Goal: Task Accomplishment & Management: Use online tool/utility

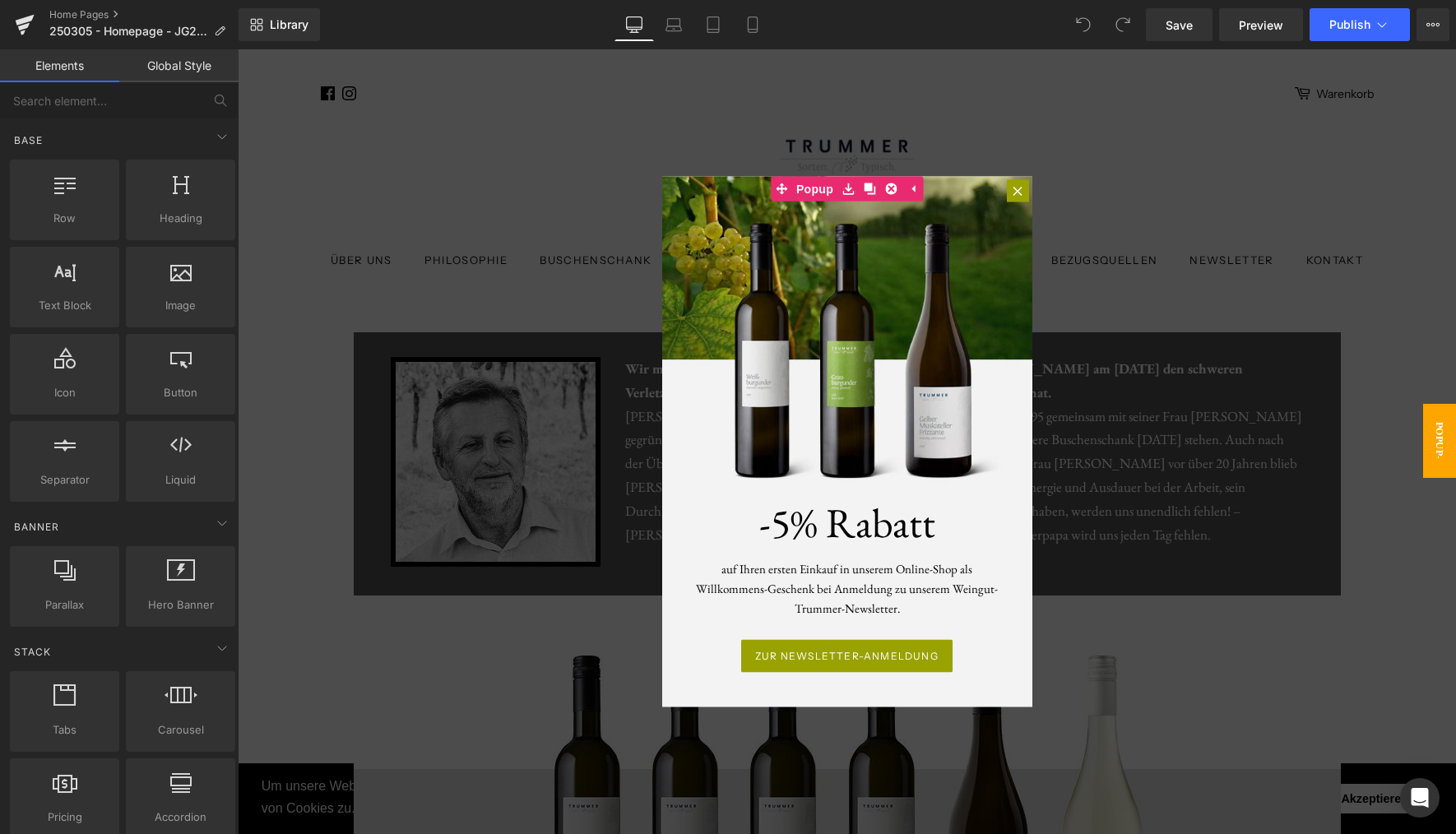
click at [1065, 169] on div at bounding box center [847, 441] width 1219 height 784
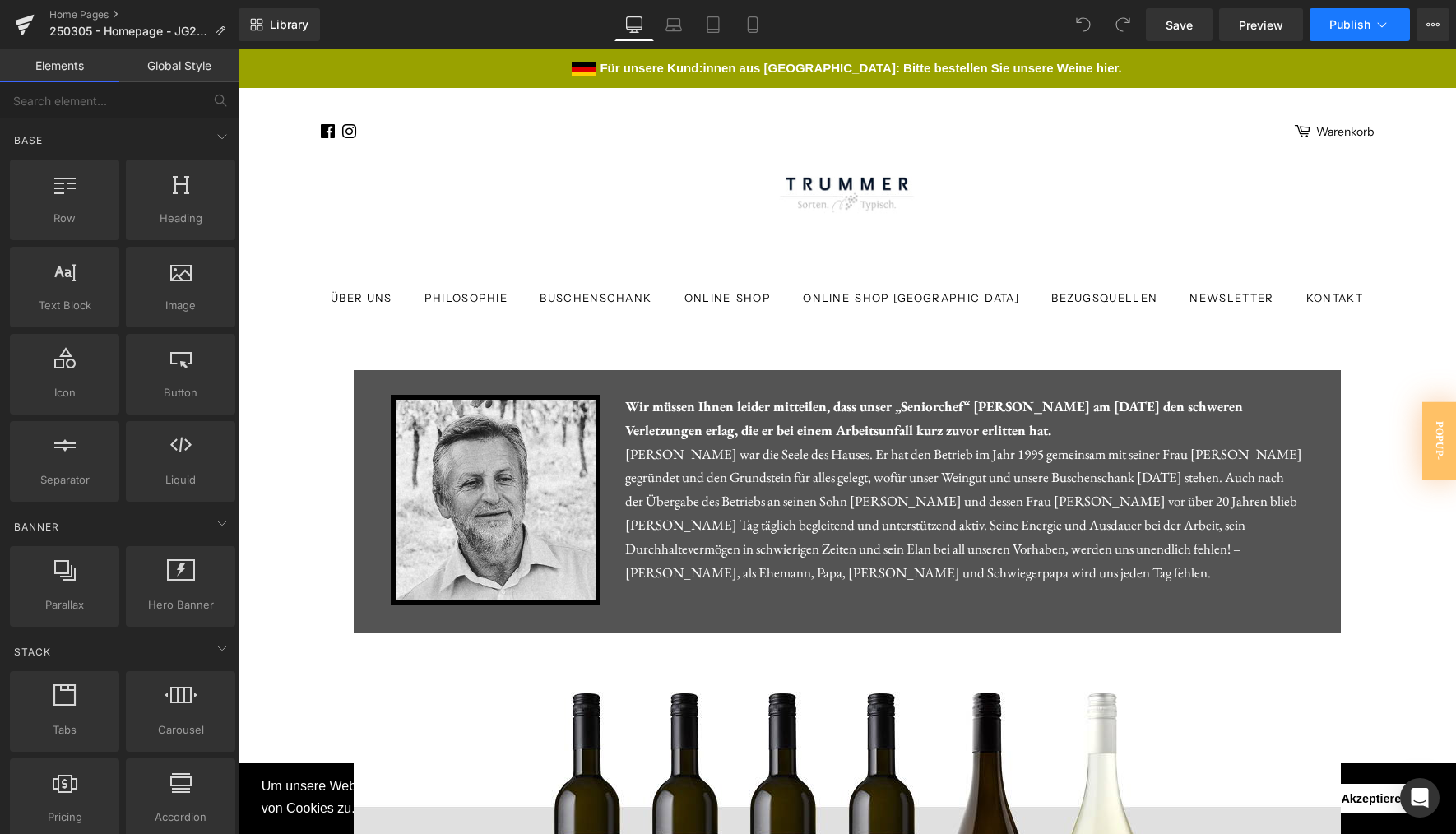
click at [1341, 20] on span "Publish" at bounding box center [1349, 24] width 41 height 13
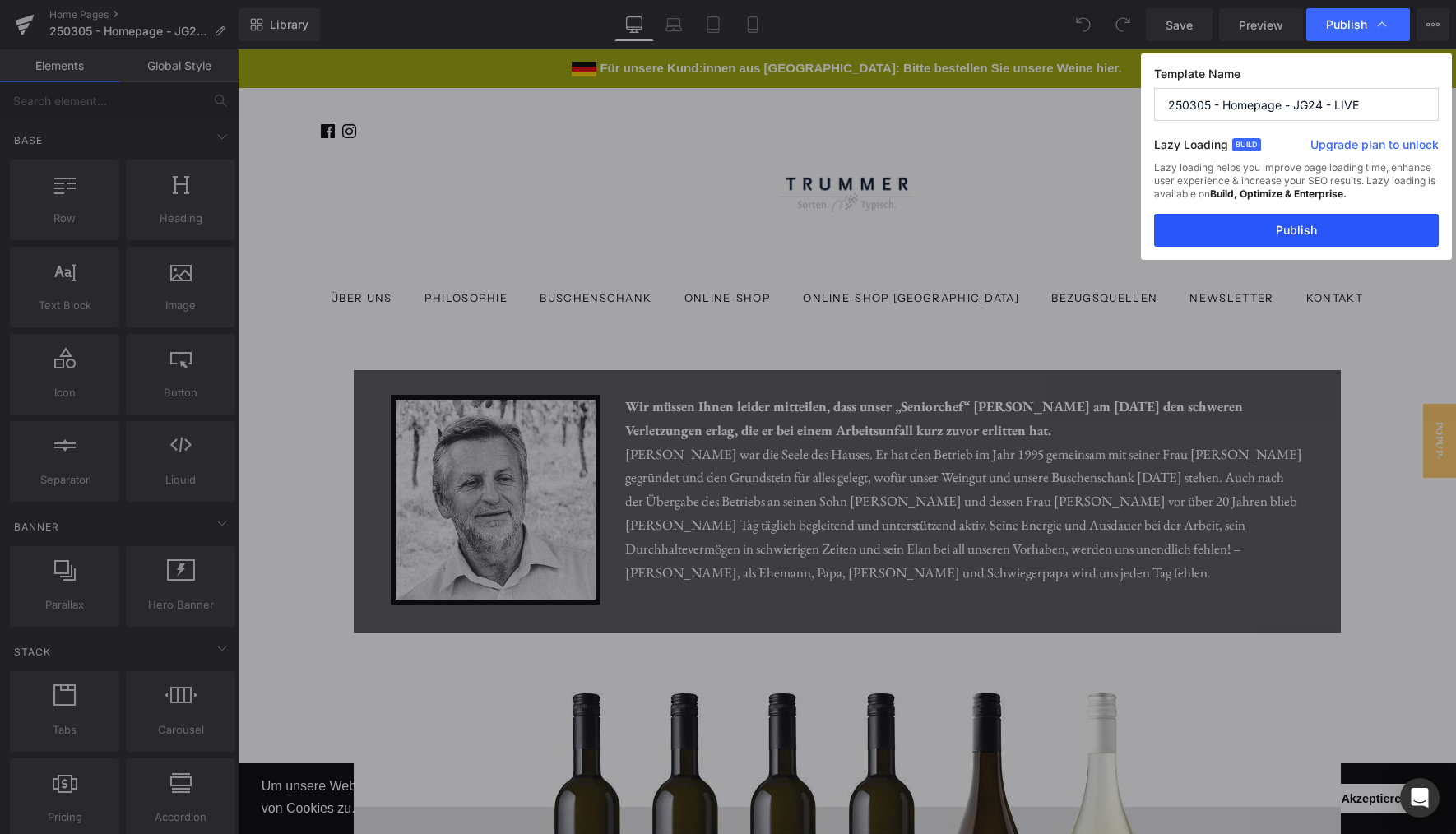
click at [1244, 234] on button "Publish" at bounding box center [1297, 230] width 285 height 33
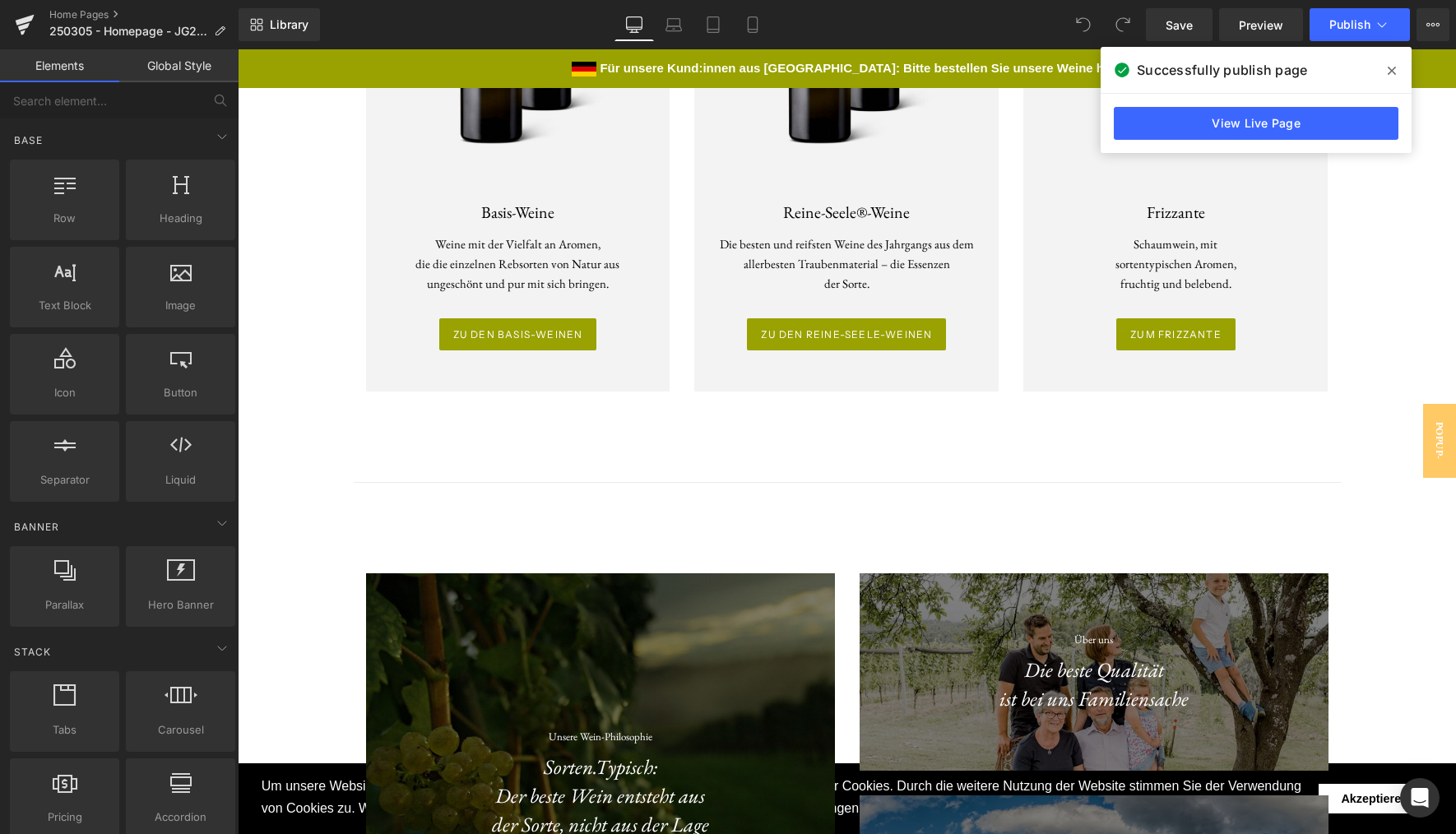
scroll to position [3765, 0]
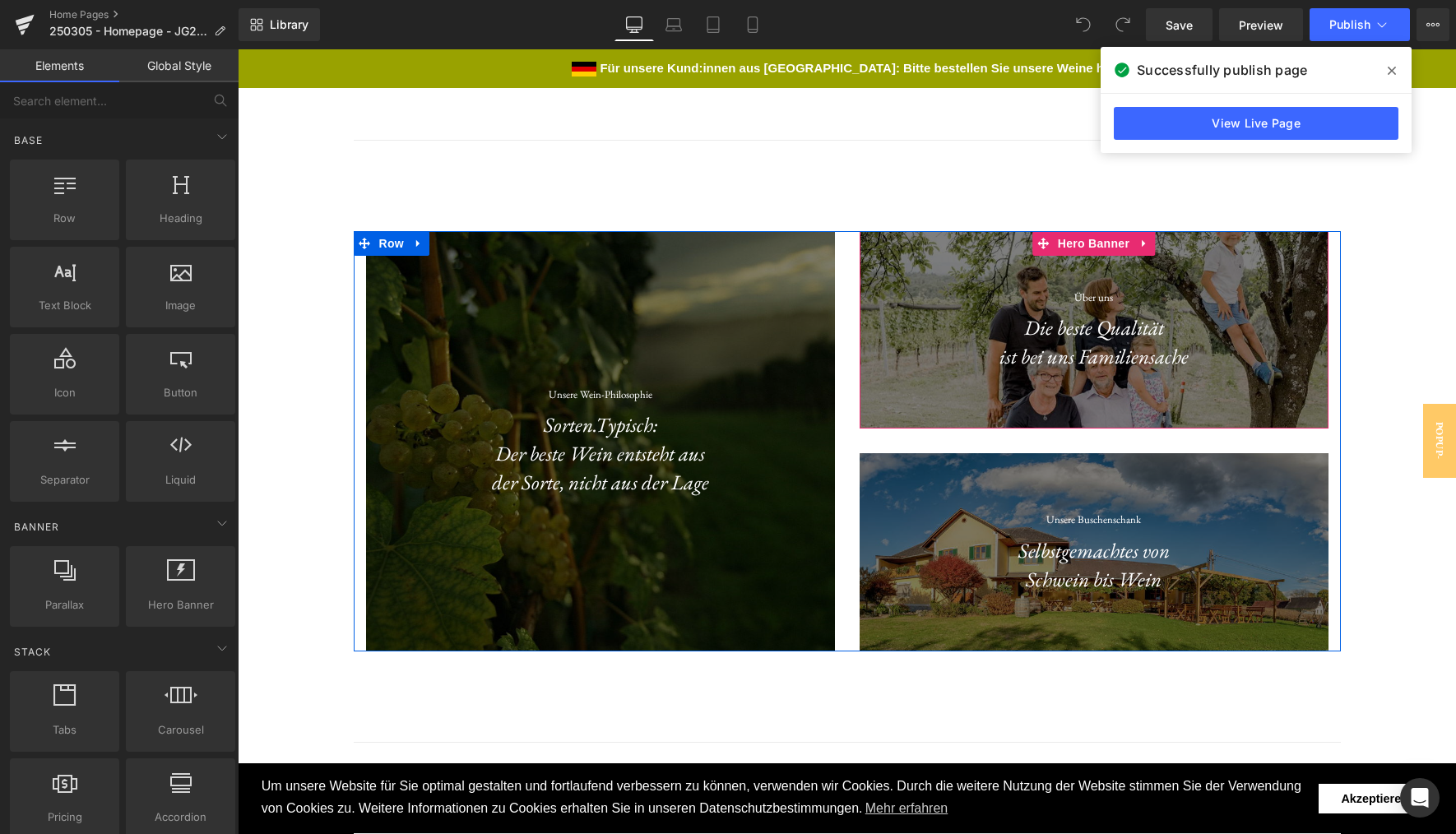
click at [1234, 365] on div at bounding box center [1095, 329] width 469 height 197
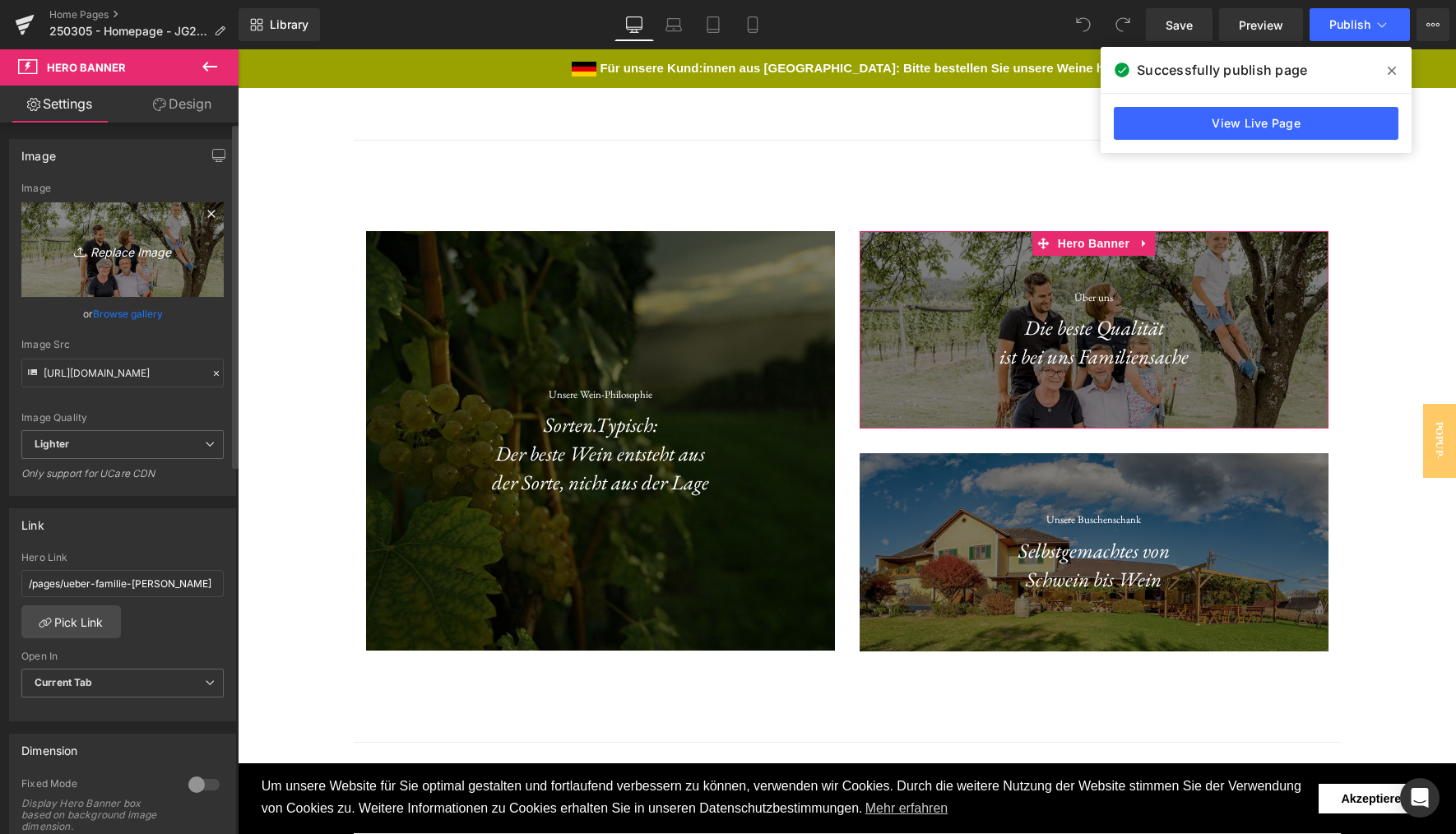
click at [136, 248] on icon "Replace Image" at bounding box center [122, 250] width 132 height 21
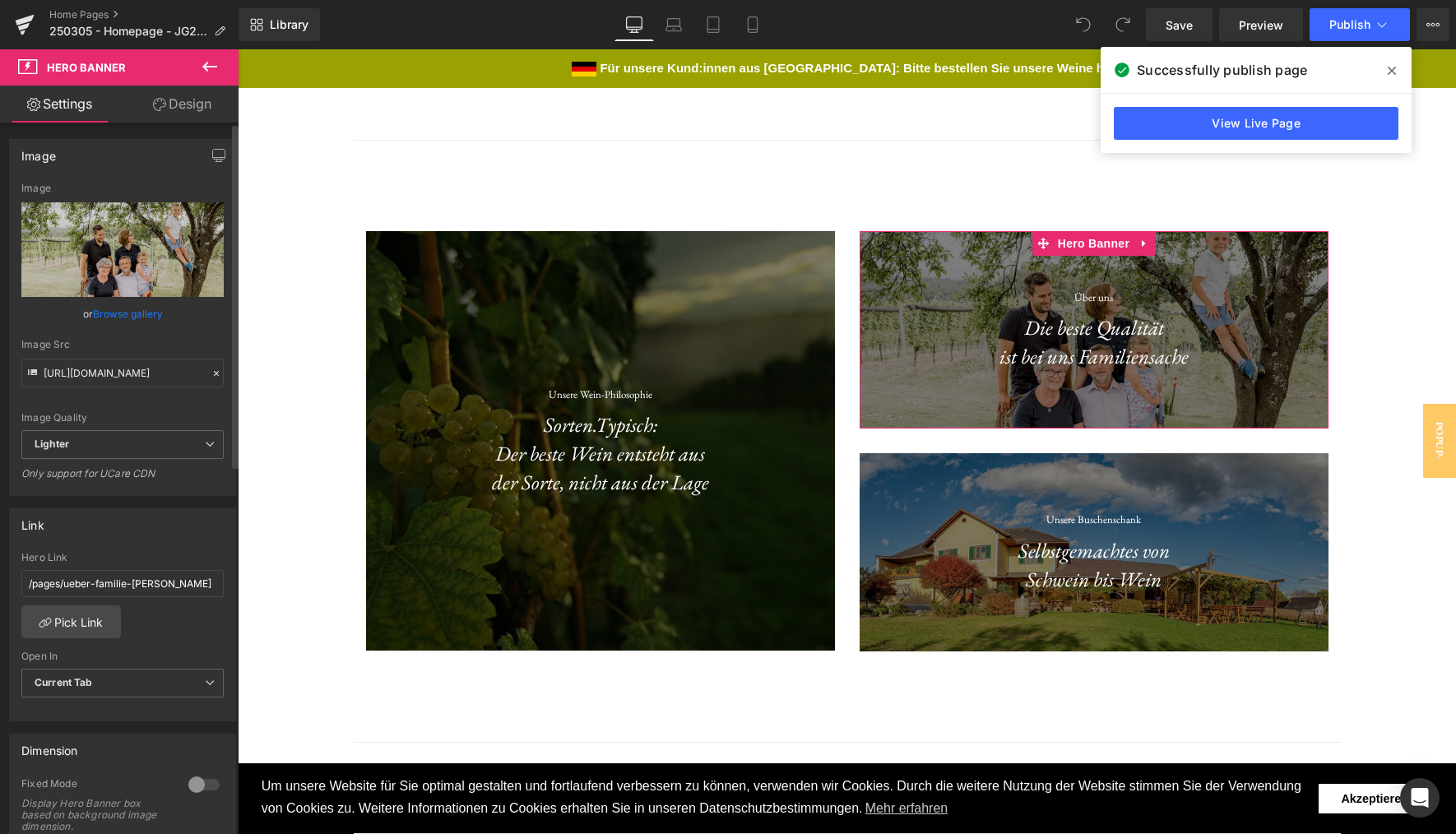
click at [103, 314] on link "Browse gallery" at bounding box center [128, 314] width 69 height 29
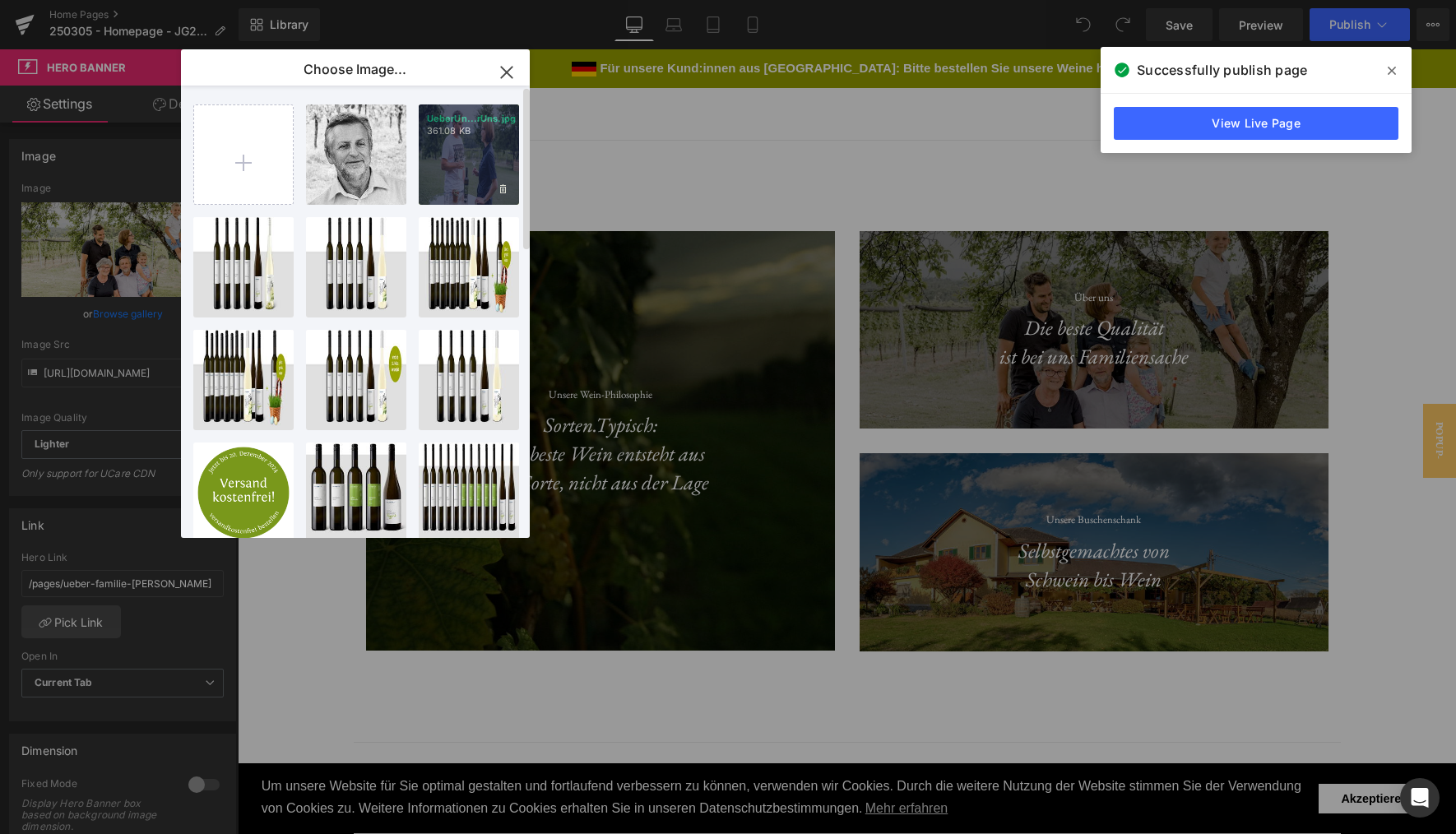
click at [487, 165] on div "UeberUn...rUns.jpg 361.08 KB" at bounding box center [469, 155] width 101 height 101
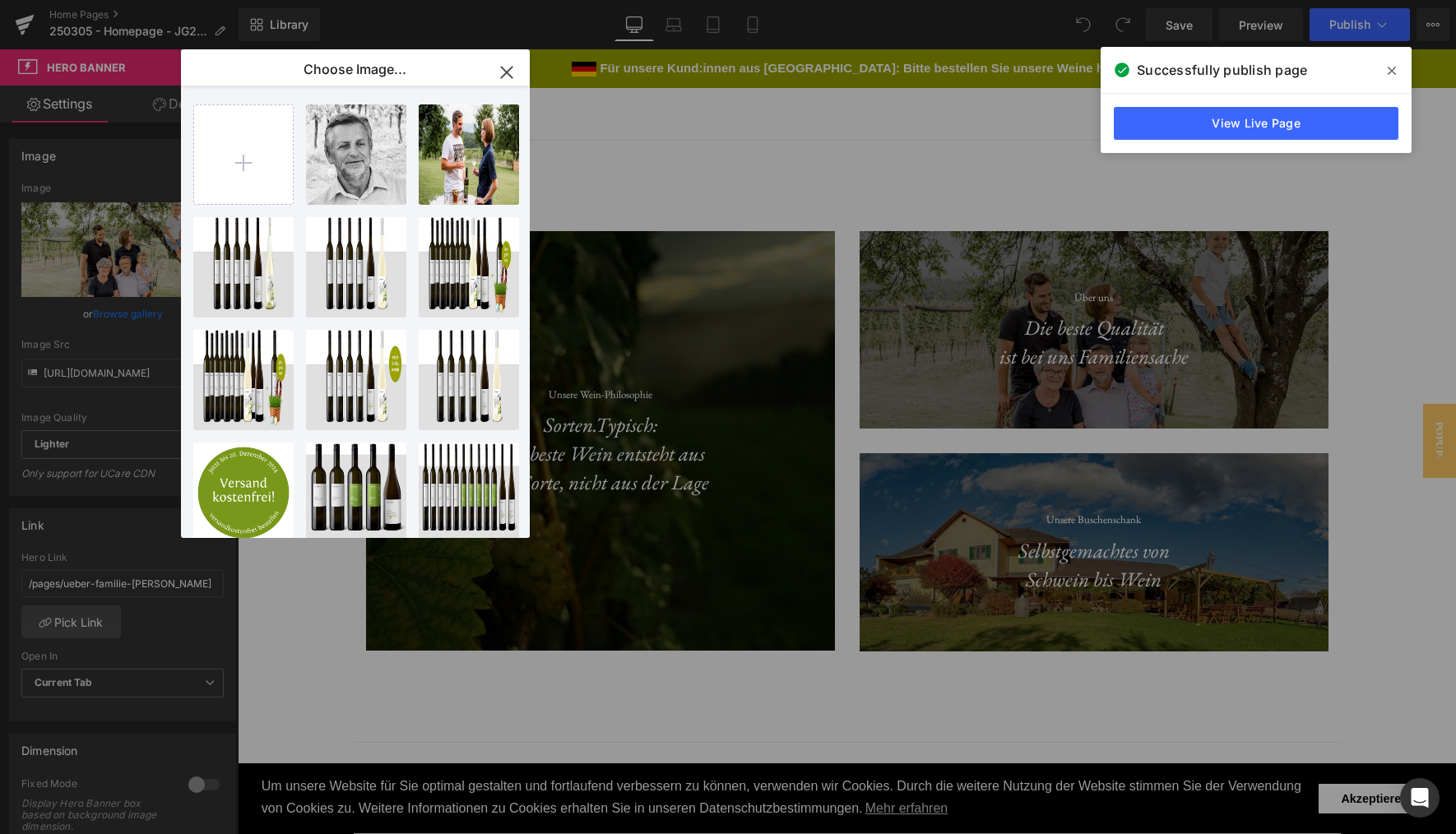
type input "[URL][DOMAIN_NAME]"
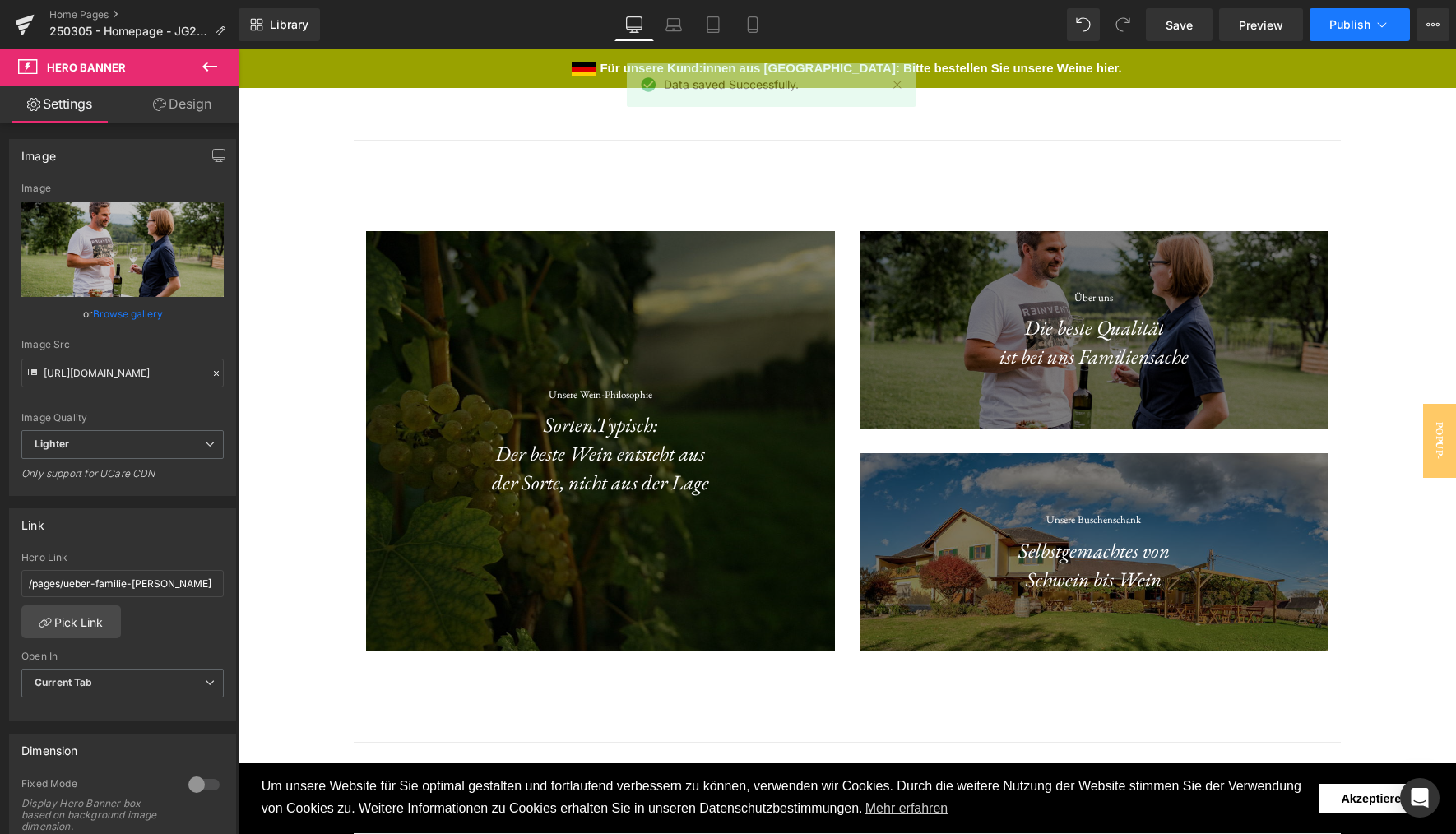
click at [1356, 21] on span "Publish" at bounding box center [1349, 24] width 41 height 13
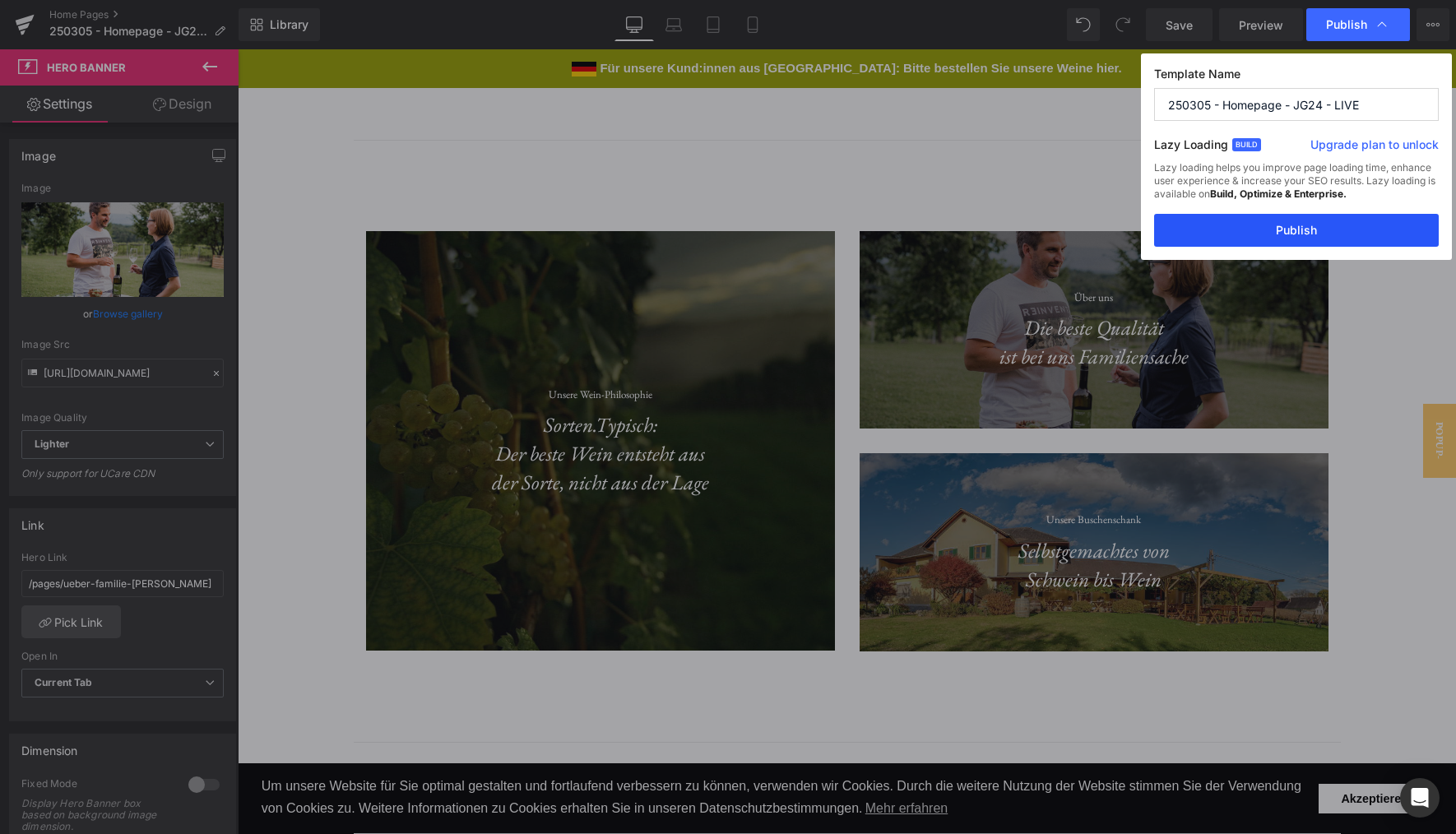
click at [1339, 229] on button "Publish" at bounding box center [1297, 230] width 285 height 33
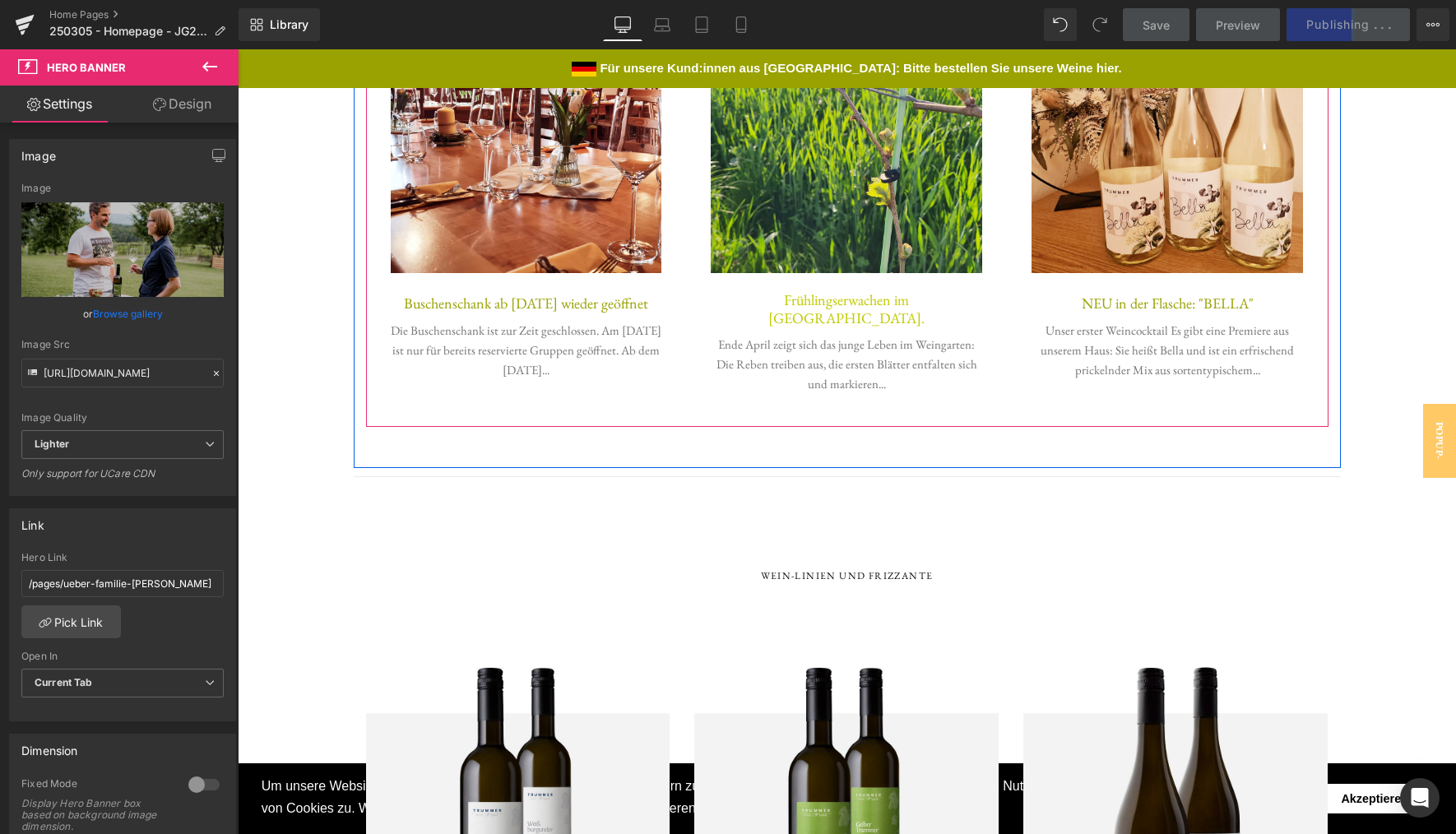
scroll to position [2396, 0]
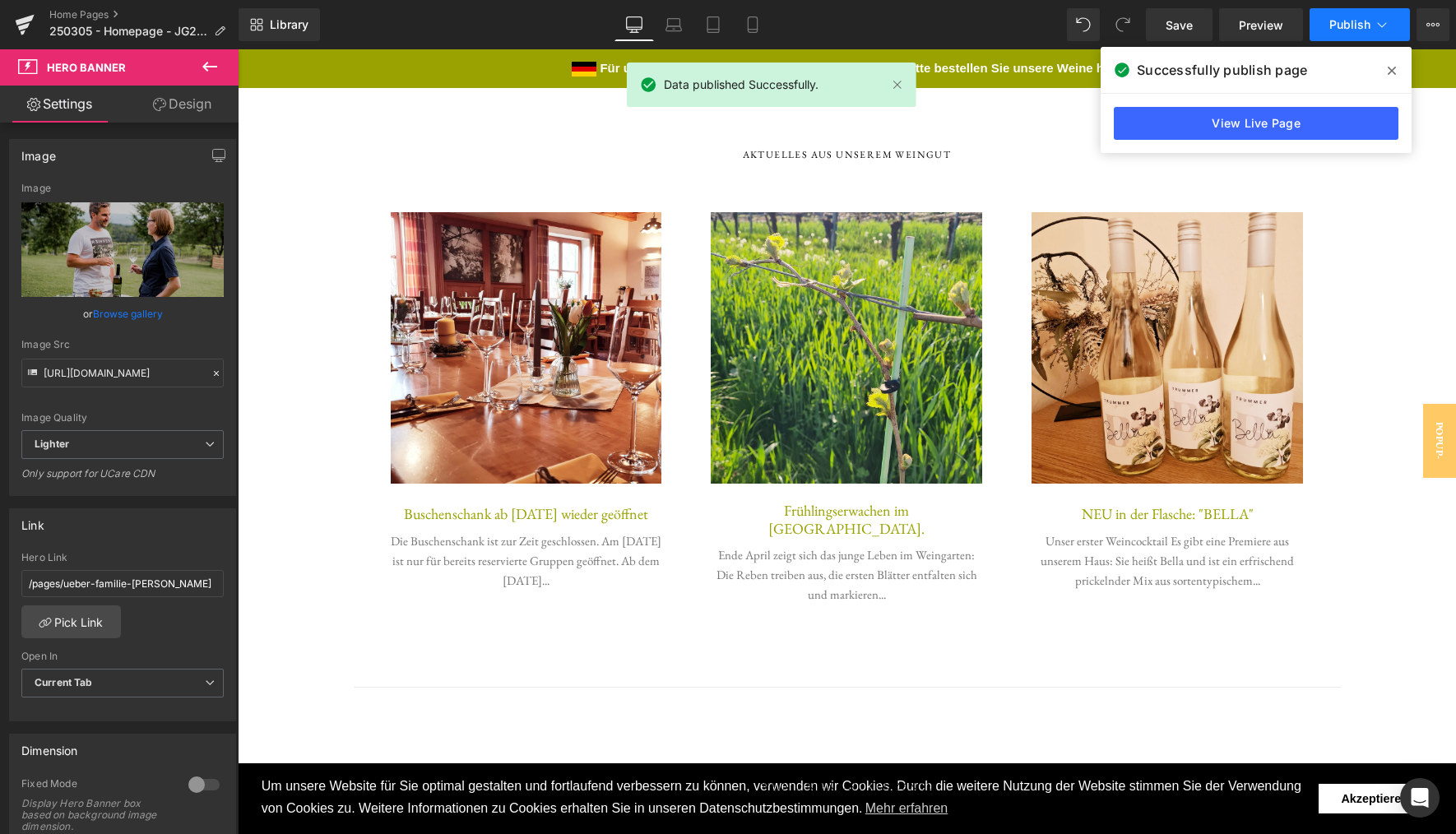
click at [1358, 36] on button "Publish" at bounding box center [1360, 24] width 101 height 33
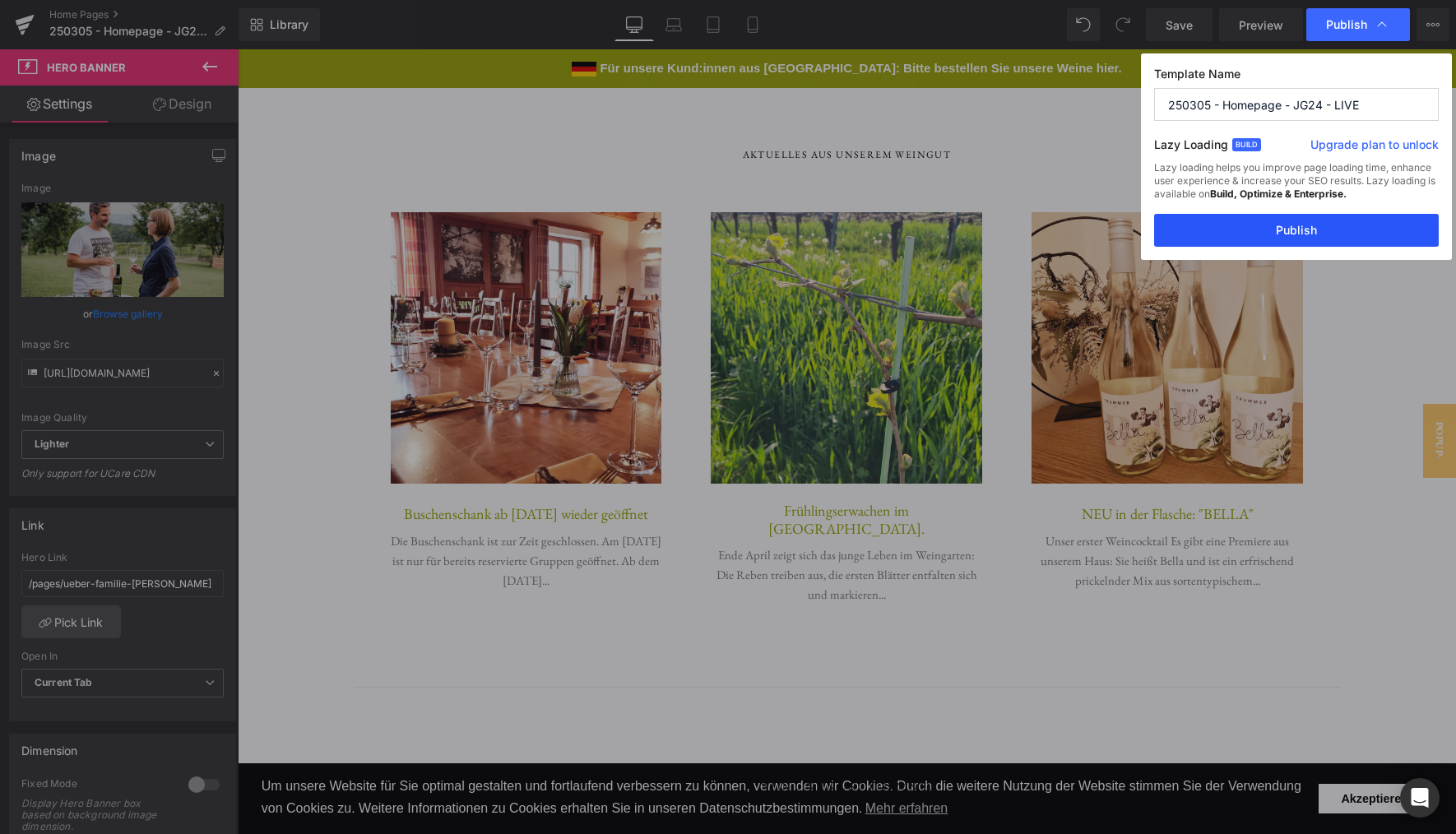
click at [1340, 243] on button "Publish" at bounding box center [1297, 230] width 285 height 33
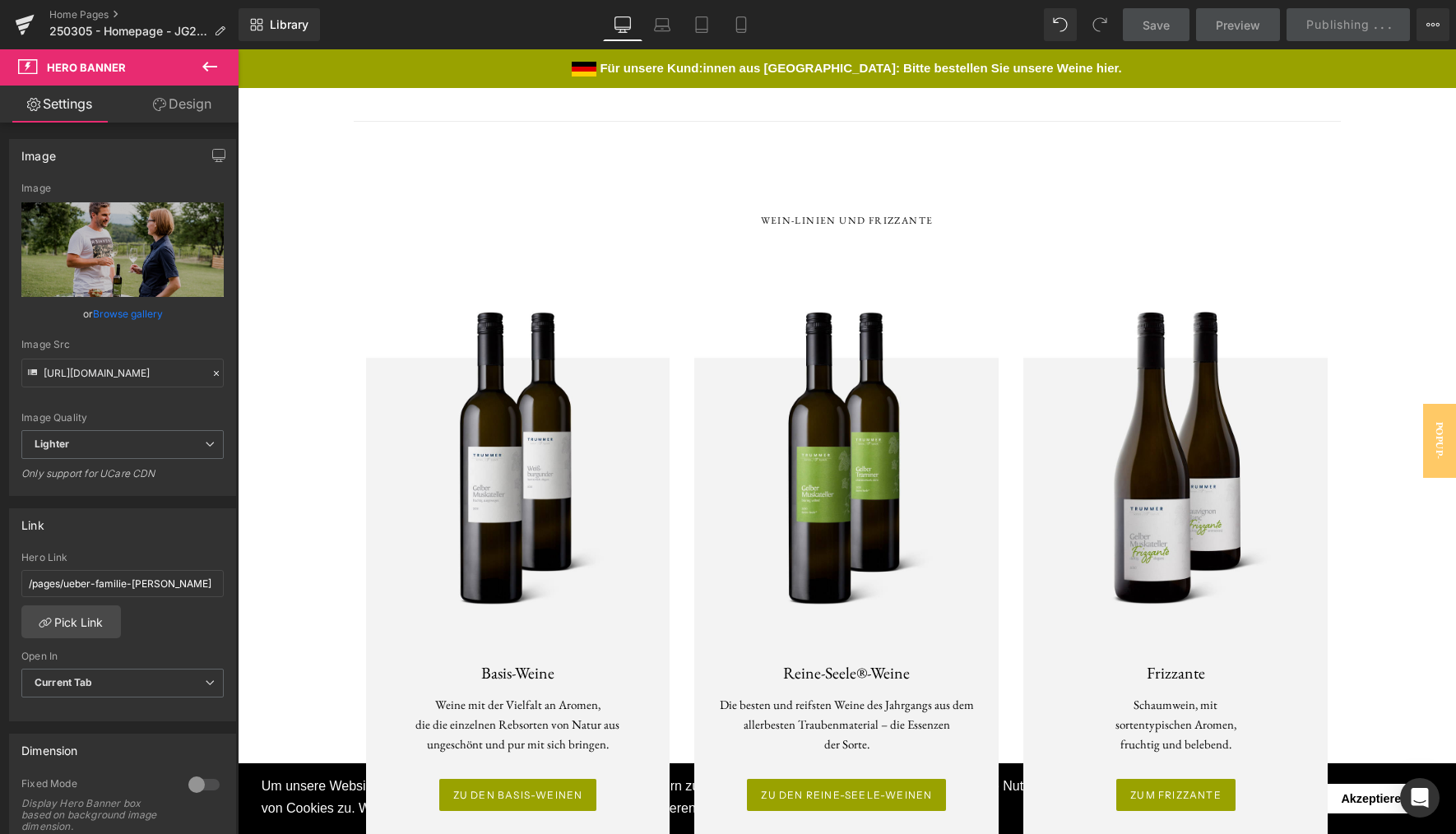
scroll to position [3620, 0]
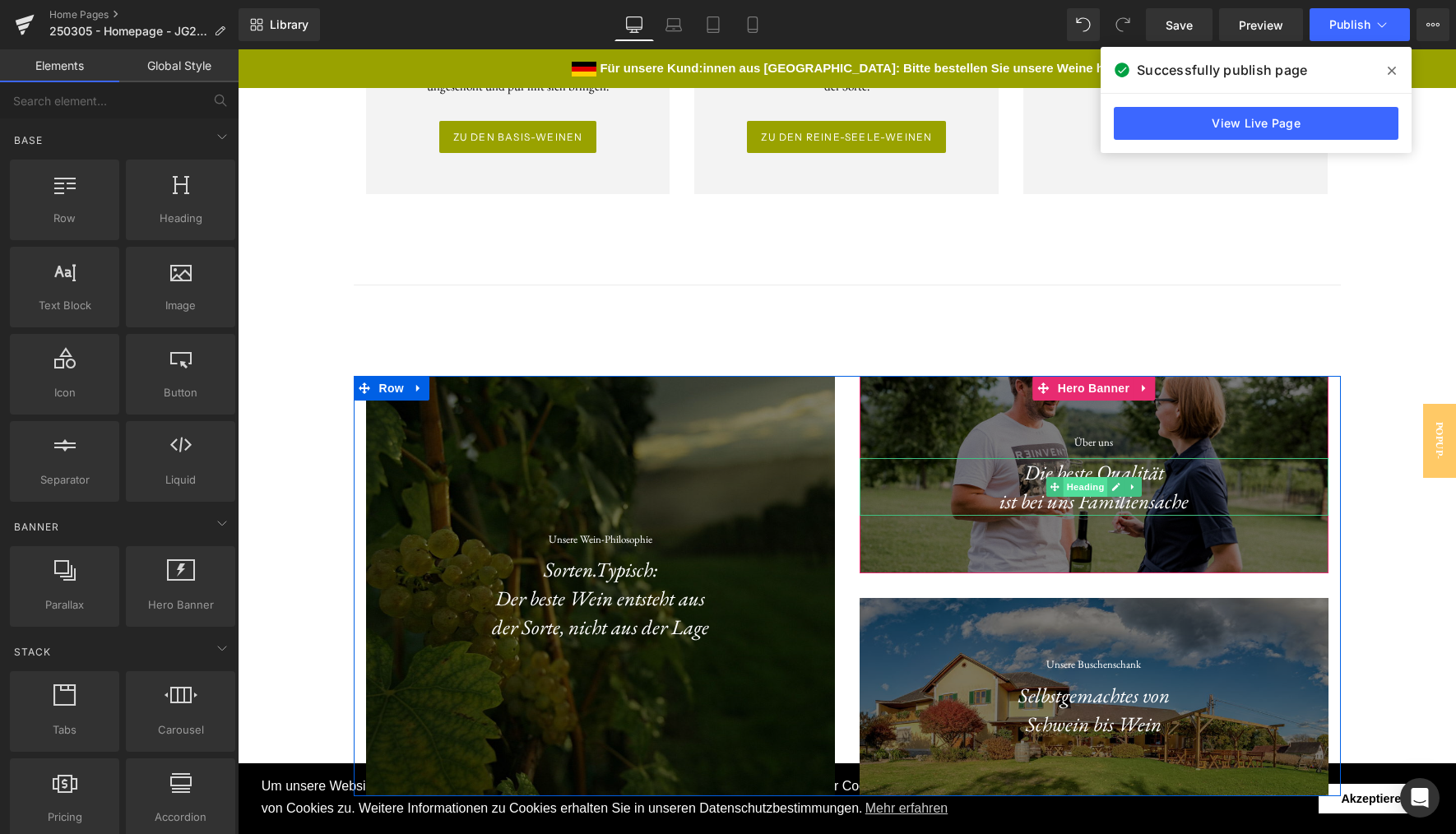
click at [1084, 477] on span "Heading" at bounding box center [1085, 486] width 44 height 20
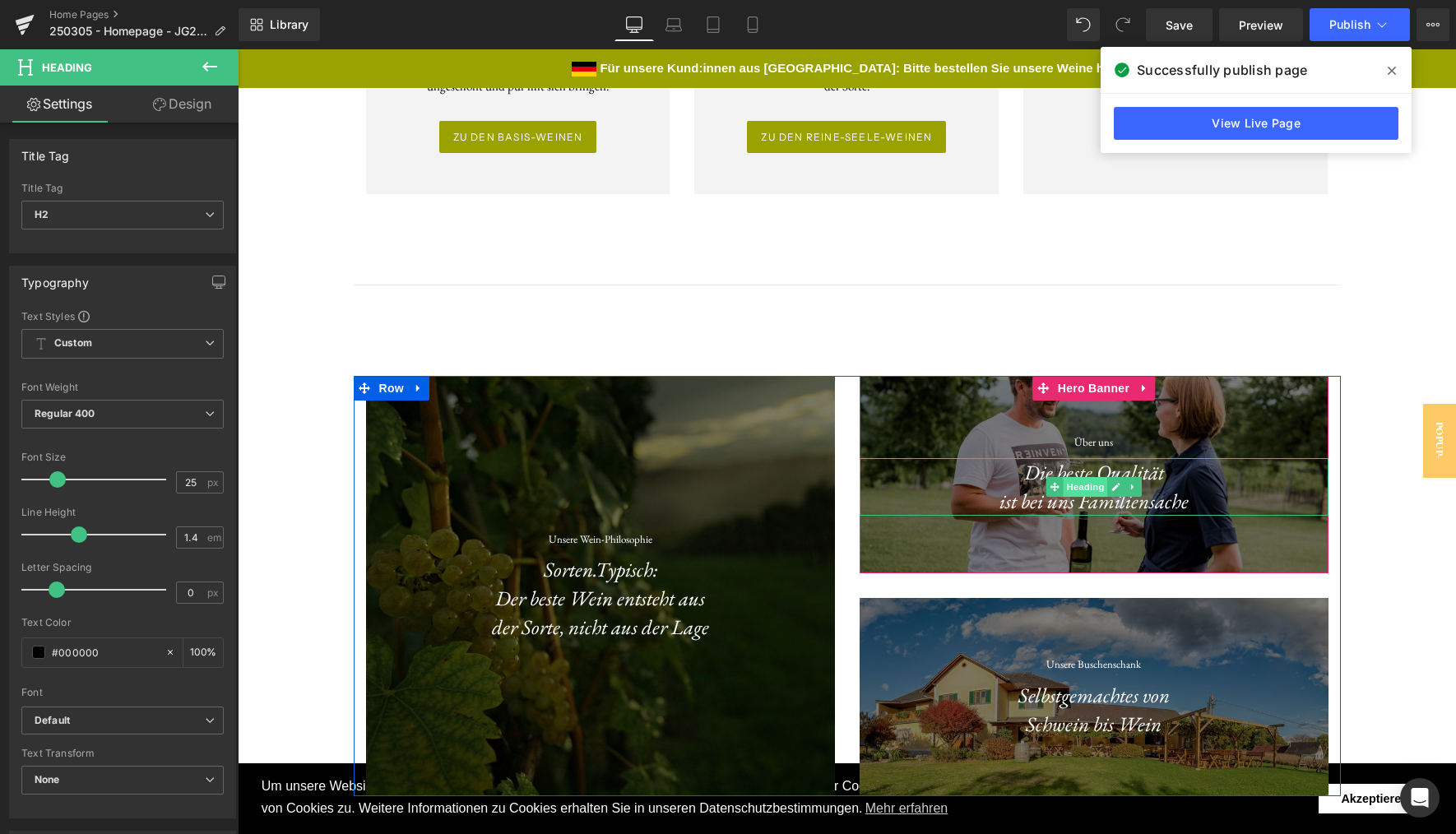
click at [1074, 477] on span "Heading" at bounding box center [1085, 486] width 44 height 20
click at [1111, 478] on link at bounding box center [1116, 486] width 17 height 20
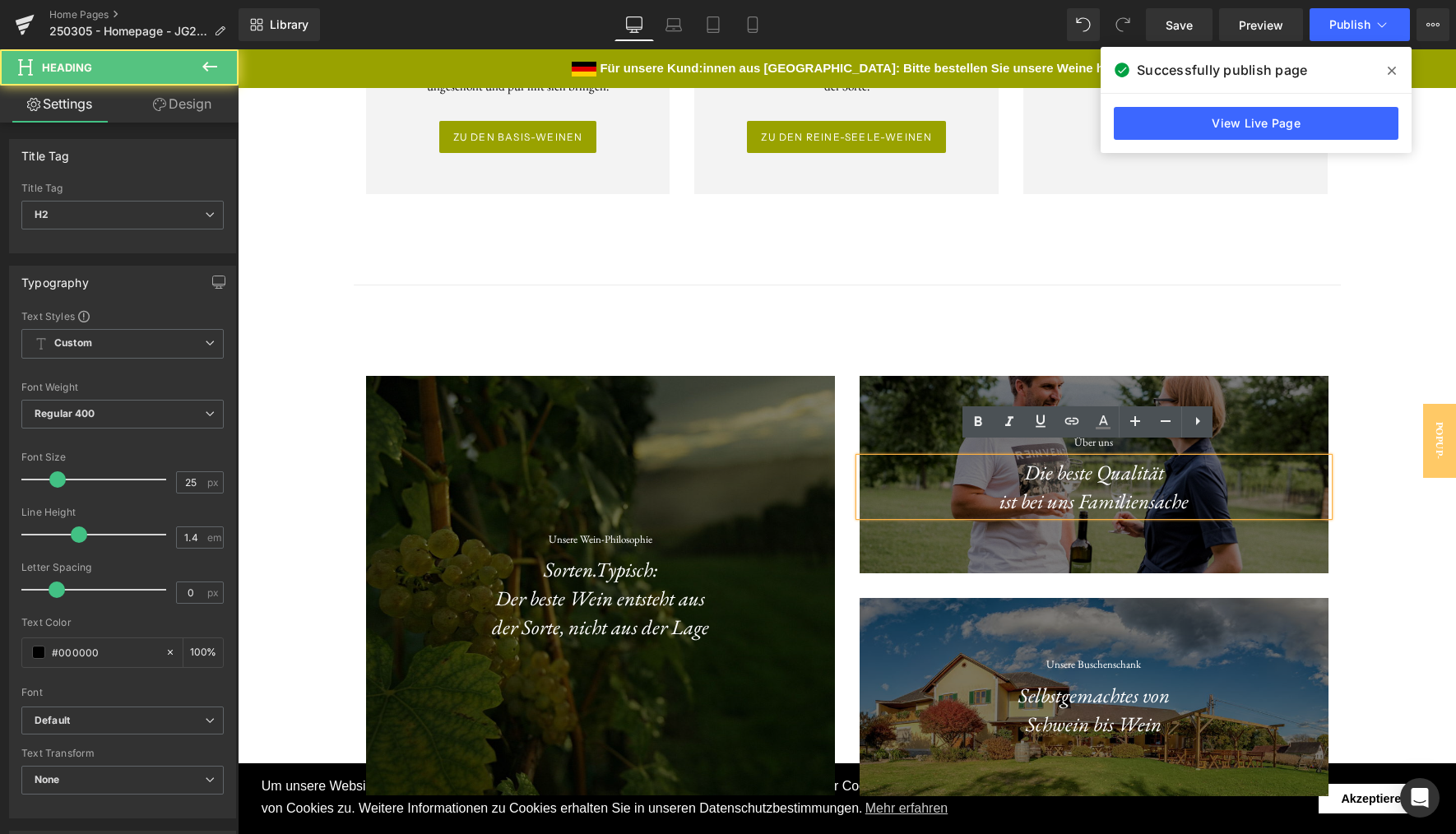
click at [1109, 480] on font "Die beste Qualität ist bei uns Familiensache" at bounding box center [1095, 486] width 189 height 55
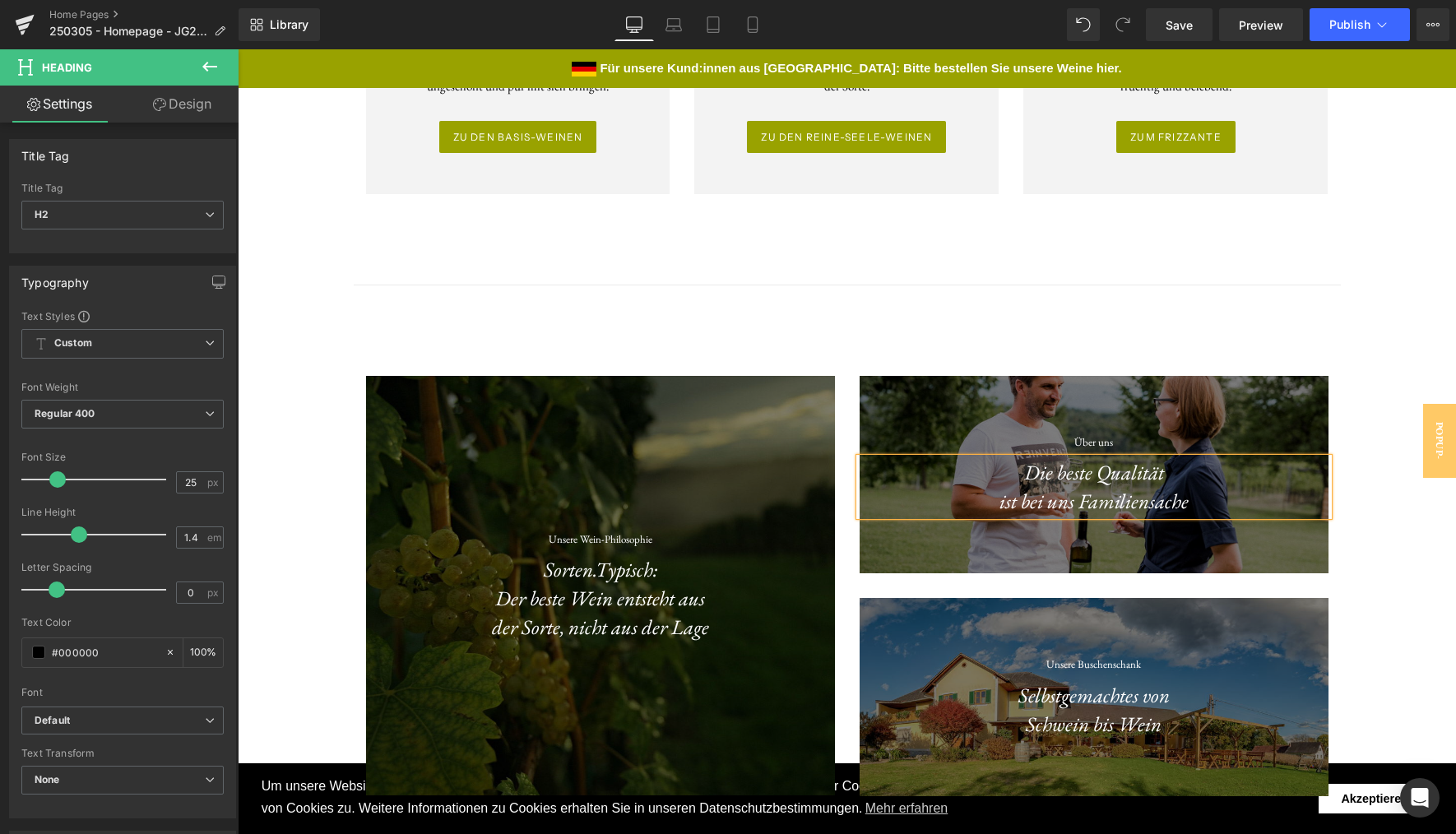
paste div
drag, startPoint x: 1176, startPoint y: 489, endPoint x: 1033, endPoint y: 465, distance: 145.0
click at [1033, 465] on font "Die beste Qualität ist bei uns Familiensache" at bounding box center [1095, 486] width 189 height 55
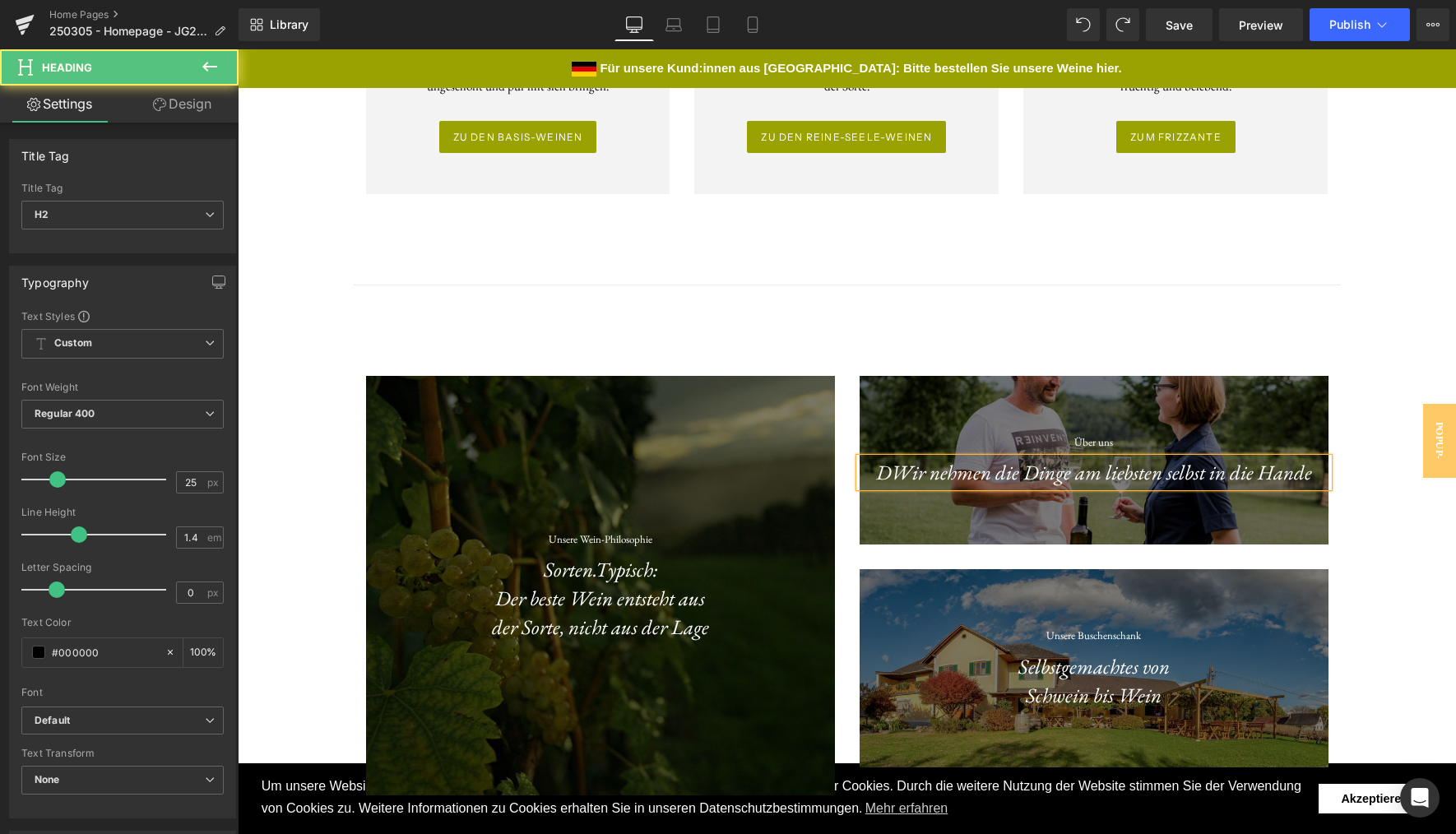
click at [892, 460] on font "DWir nehmen die Dinge am liebsten selbst in die Hand e" at bounding box center [1095, 472] width 436 height 26
click at [1293, 459] on font "Wir nehmen die Dinge am liebsten selbst in die Hand e" at bounding box center [1094, 472] width 421 height 26
click at [1061, 463] on font "Wir nehmen die Dinge am liebsten selbst in die Hand" at bounding box center [1094, 472] width 414 height 26
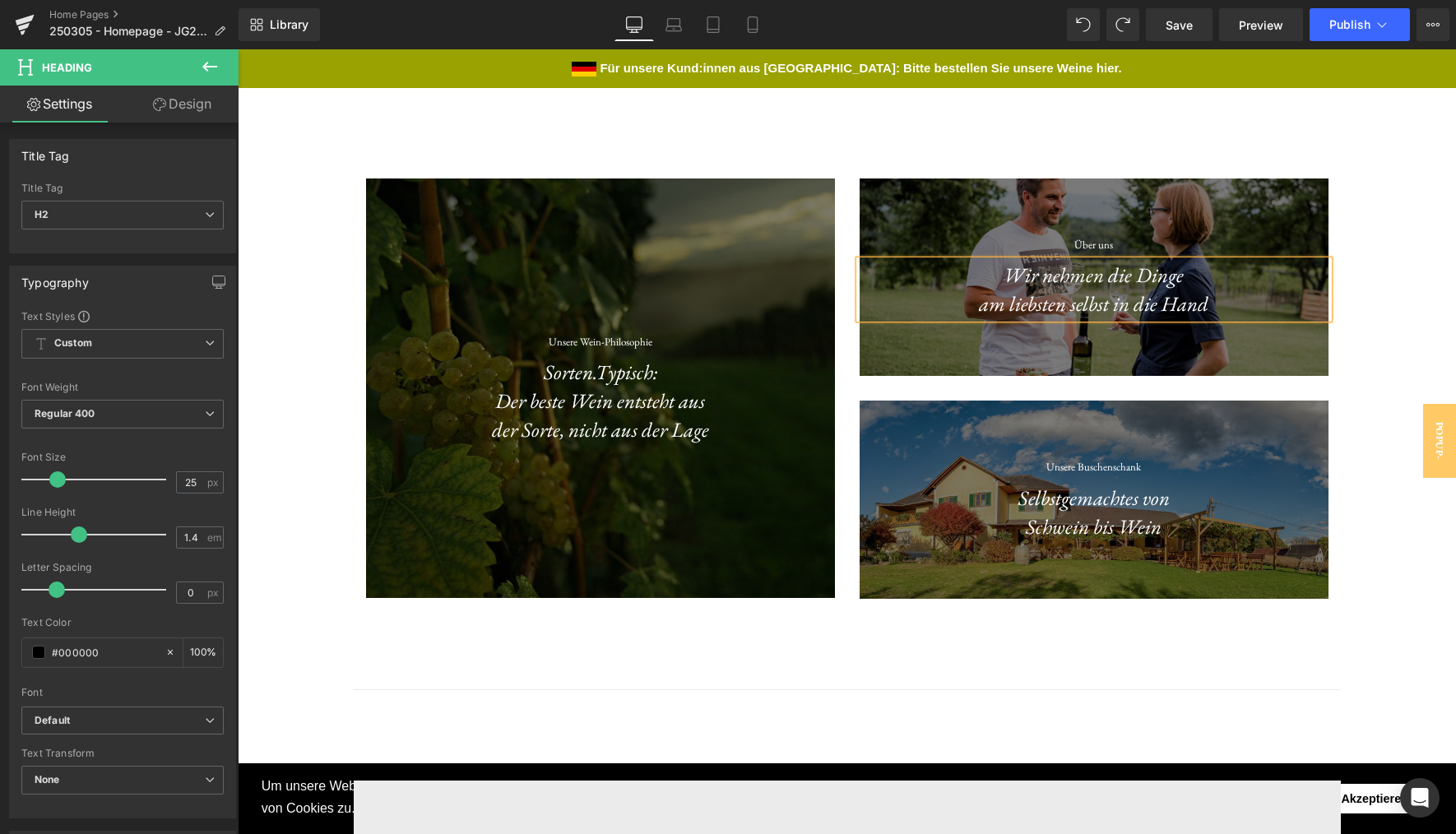
scroll to position [3738, 0]
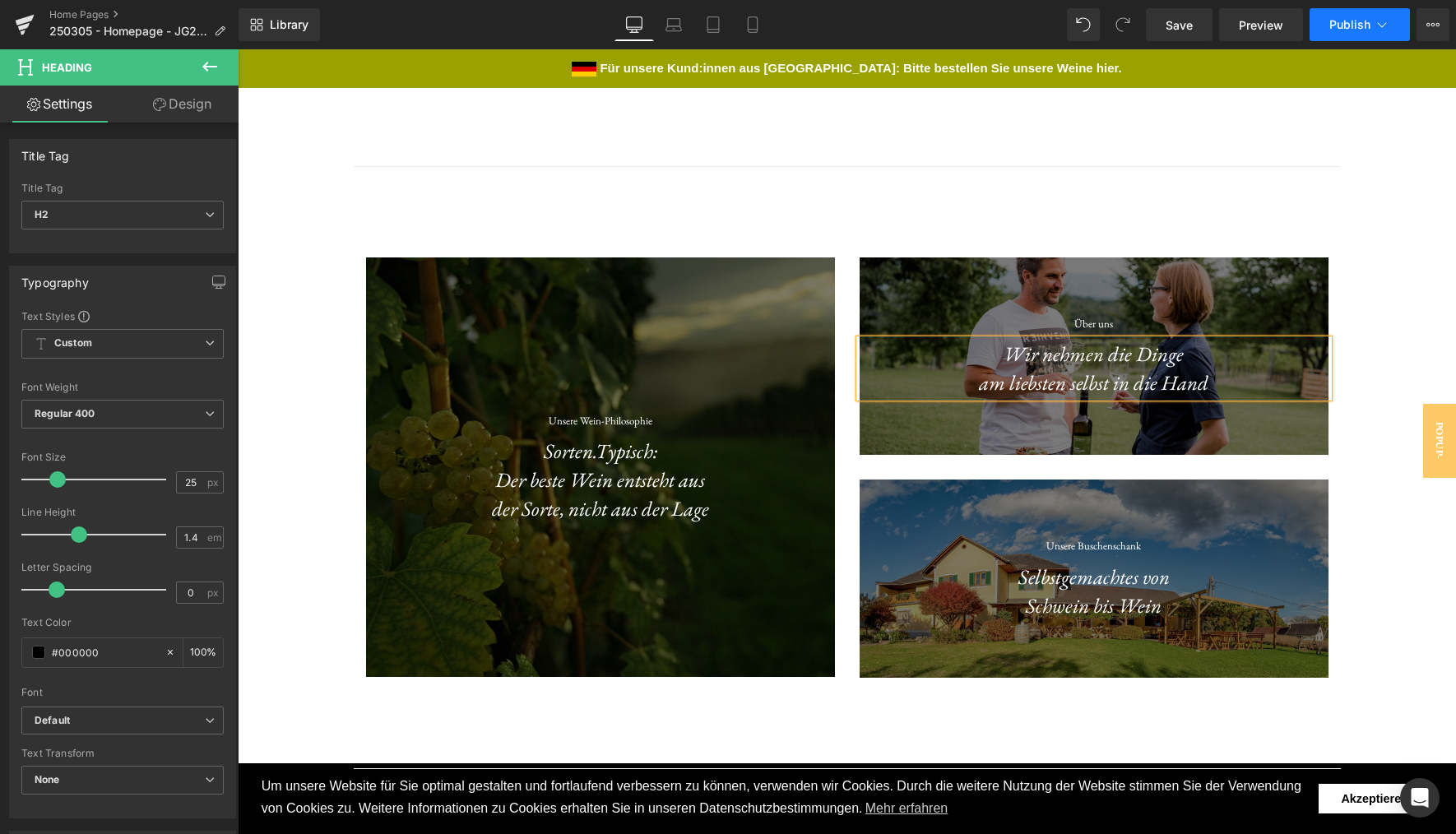
click at [1354, 32] on button "Publish" at bounding box center [1360, 24] width 101 height 33
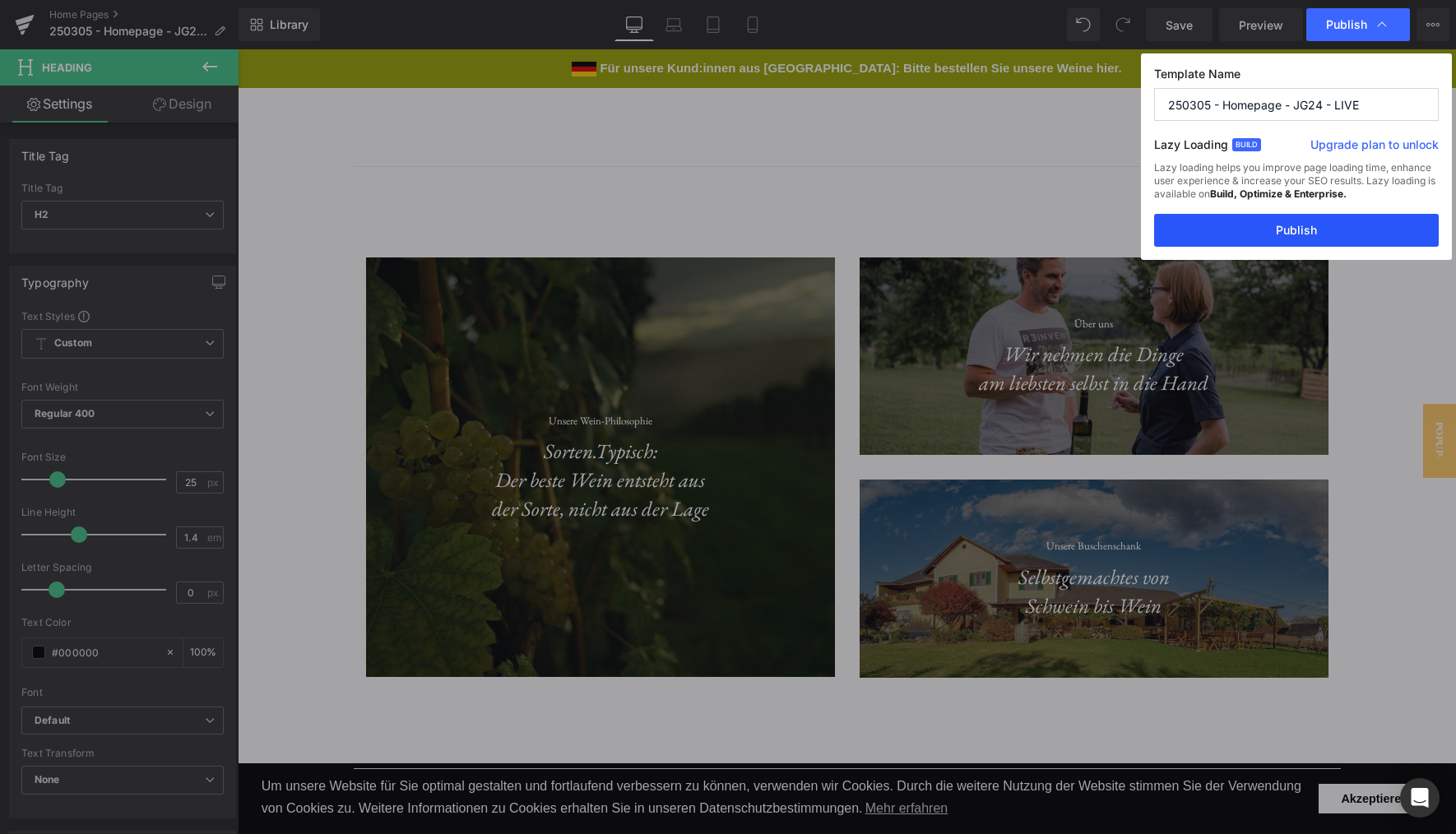
click at [1324, 237] on button "Publish" at bounding box center [1297, 230] width 285 height 33
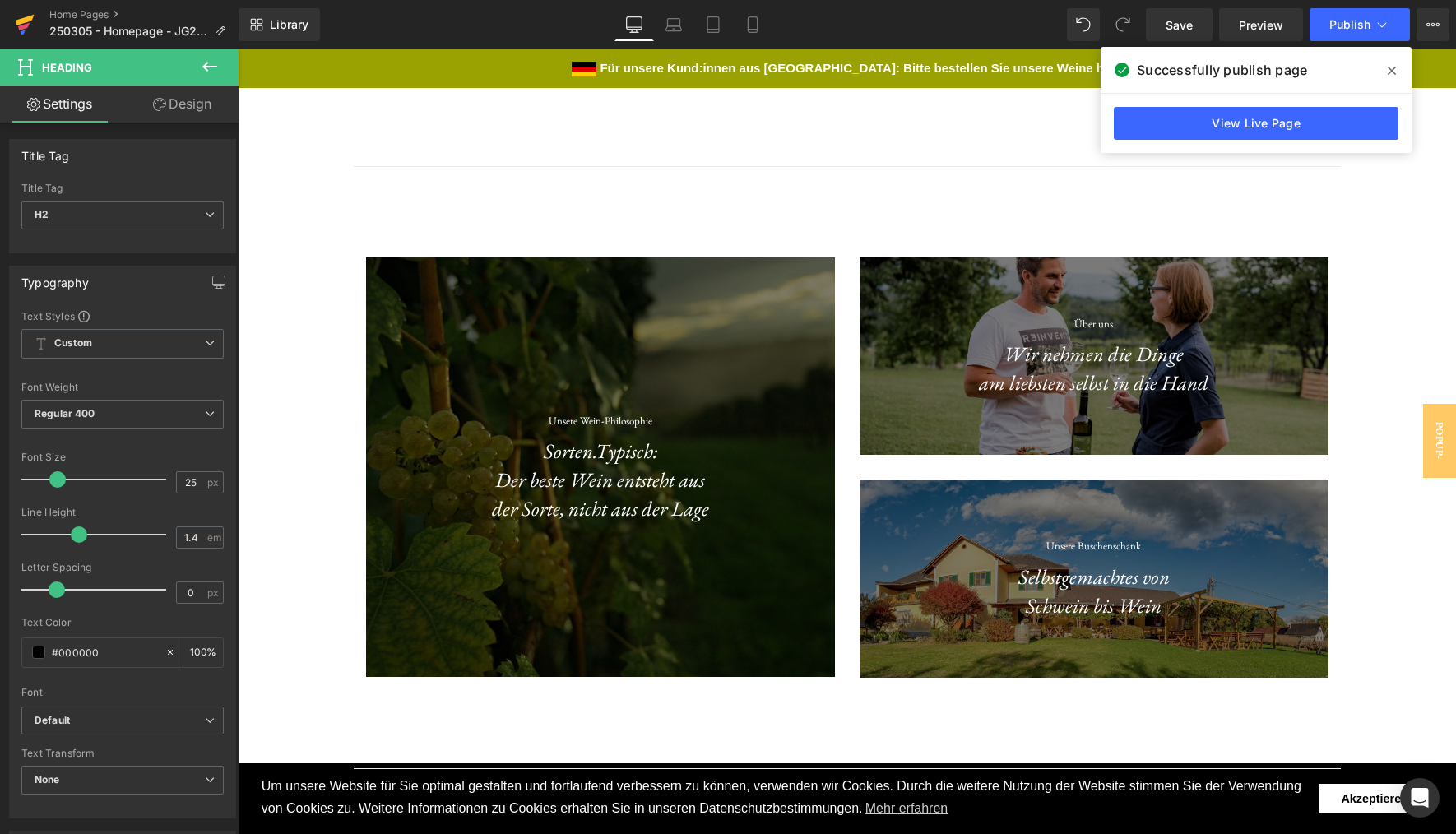
click at [27, 23] on icon at bounding box center [23, 27] width 11 height 8
